Goal: Information Seeking & Learning: Learn about a topic

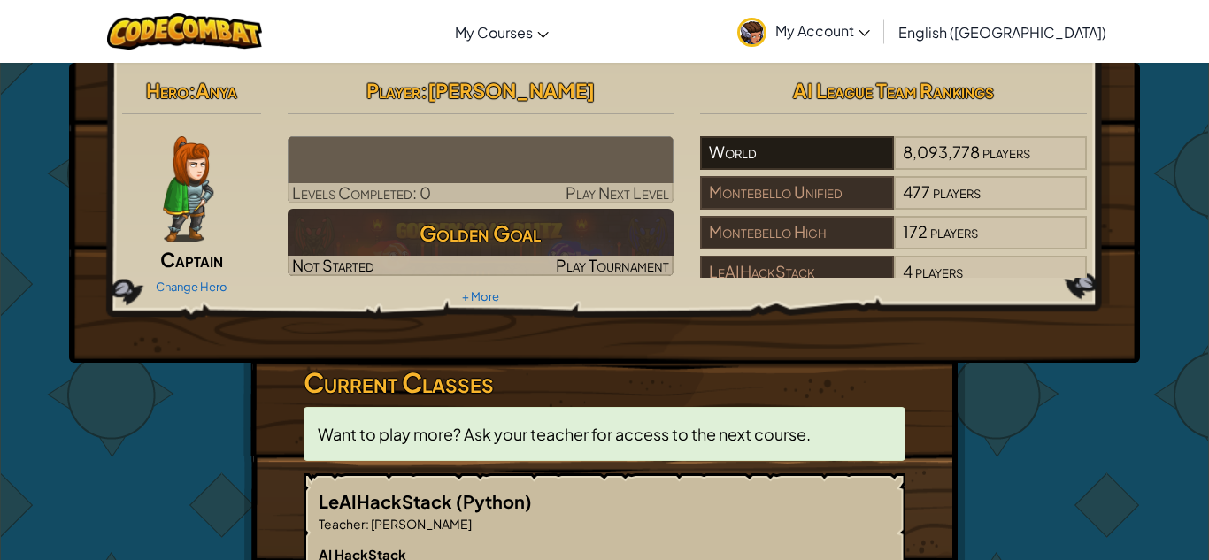
scroll to position [18, 0]
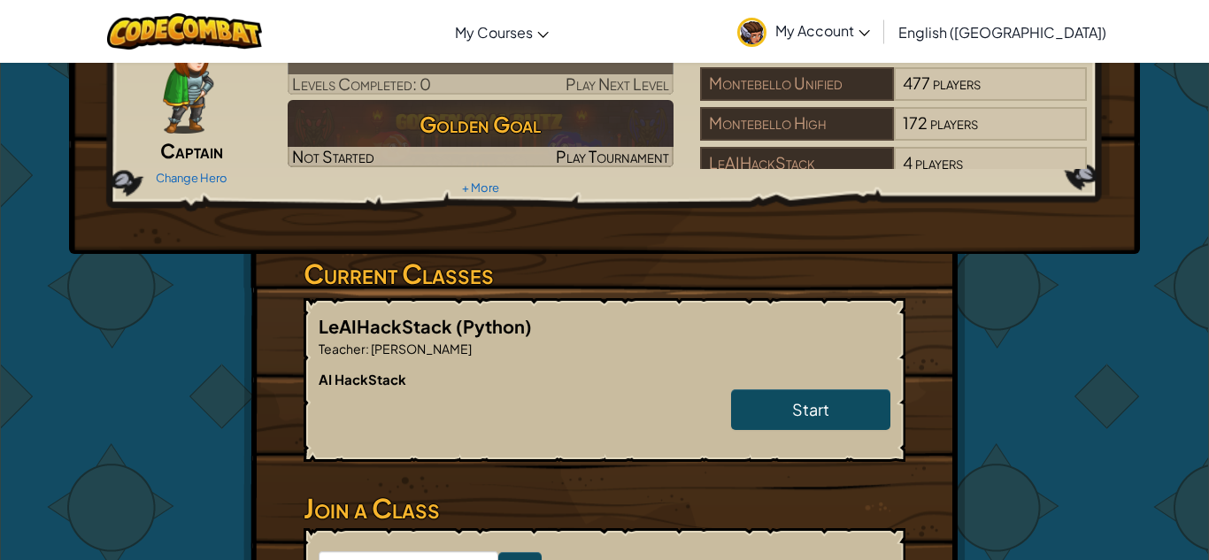
scroll to position [93, 0]
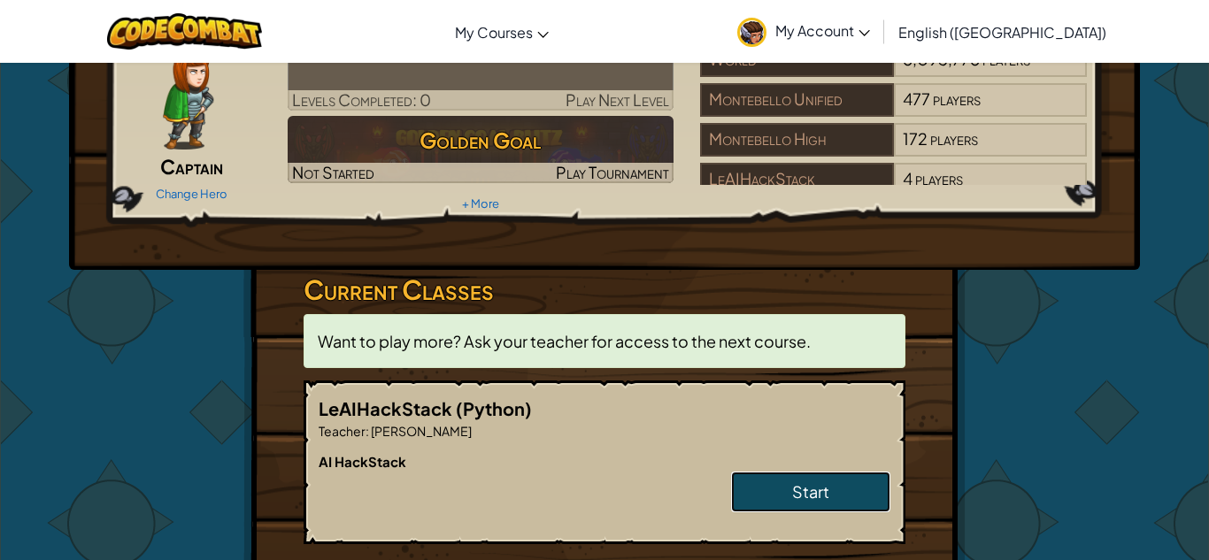
click at [787, 500] on link "Start" at bounding box center [810, 492] width 159 height 41
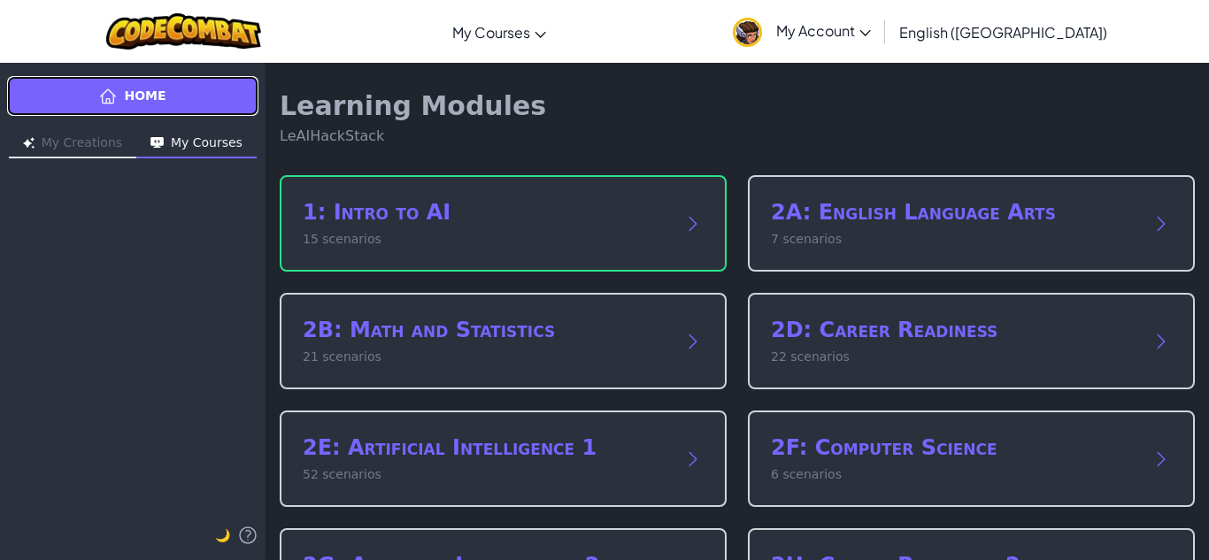
click at [236, 111] on link "Home" at bounding box center [132, 96] width 251 height 40
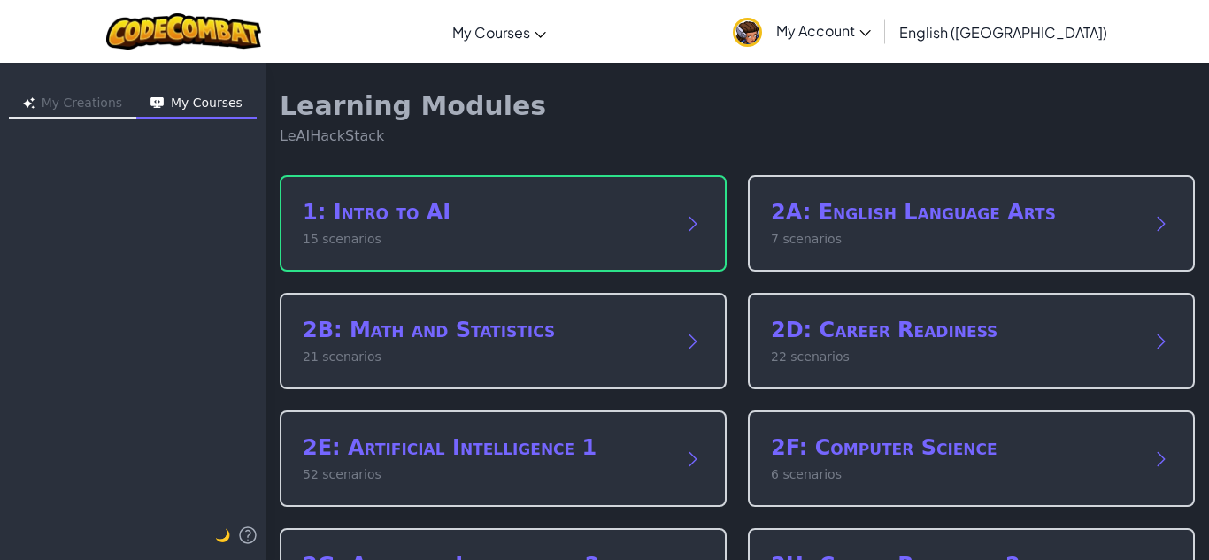
click at [61, 90] on button "My Creations" at bounding box center [72, 104] width 127 height 28
click at [204, 88] on div "My Creations My Courses 🌙" at bounding box center [132, 311] width 265 height 498
click at [206, 99] on button "My Courses" at bounding box center [196, 104] width 120 height 28
click at [459, 110] on h1 "Learning Modules" at bounding box center [413, 106] width 266 height 32
